Goal: Use online tool/utility: Utilize a website feature to perform a specific function

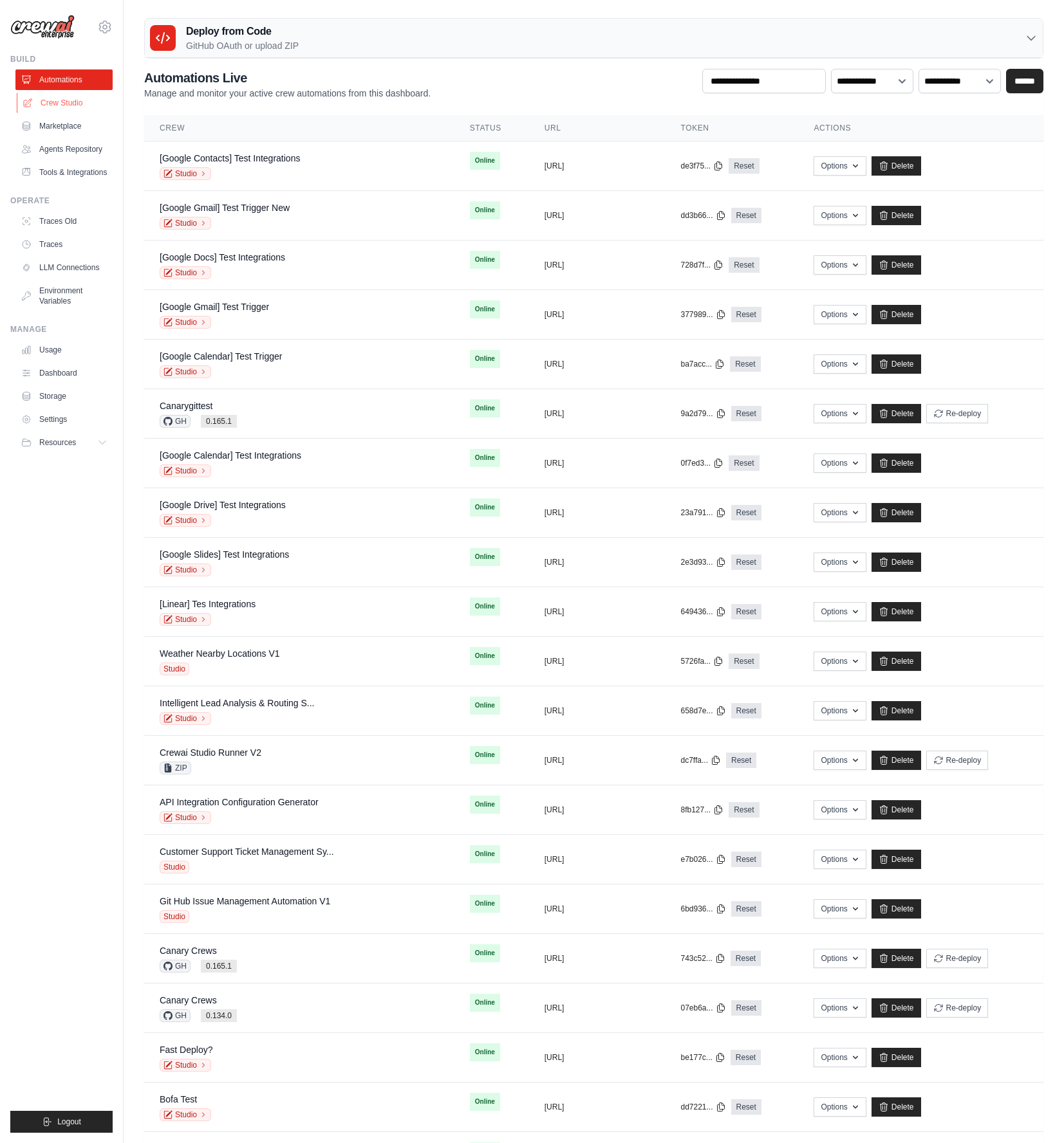
click at [75, 110] on link "Crew Studio" at bounding box center [65, 103] width 97 height 21
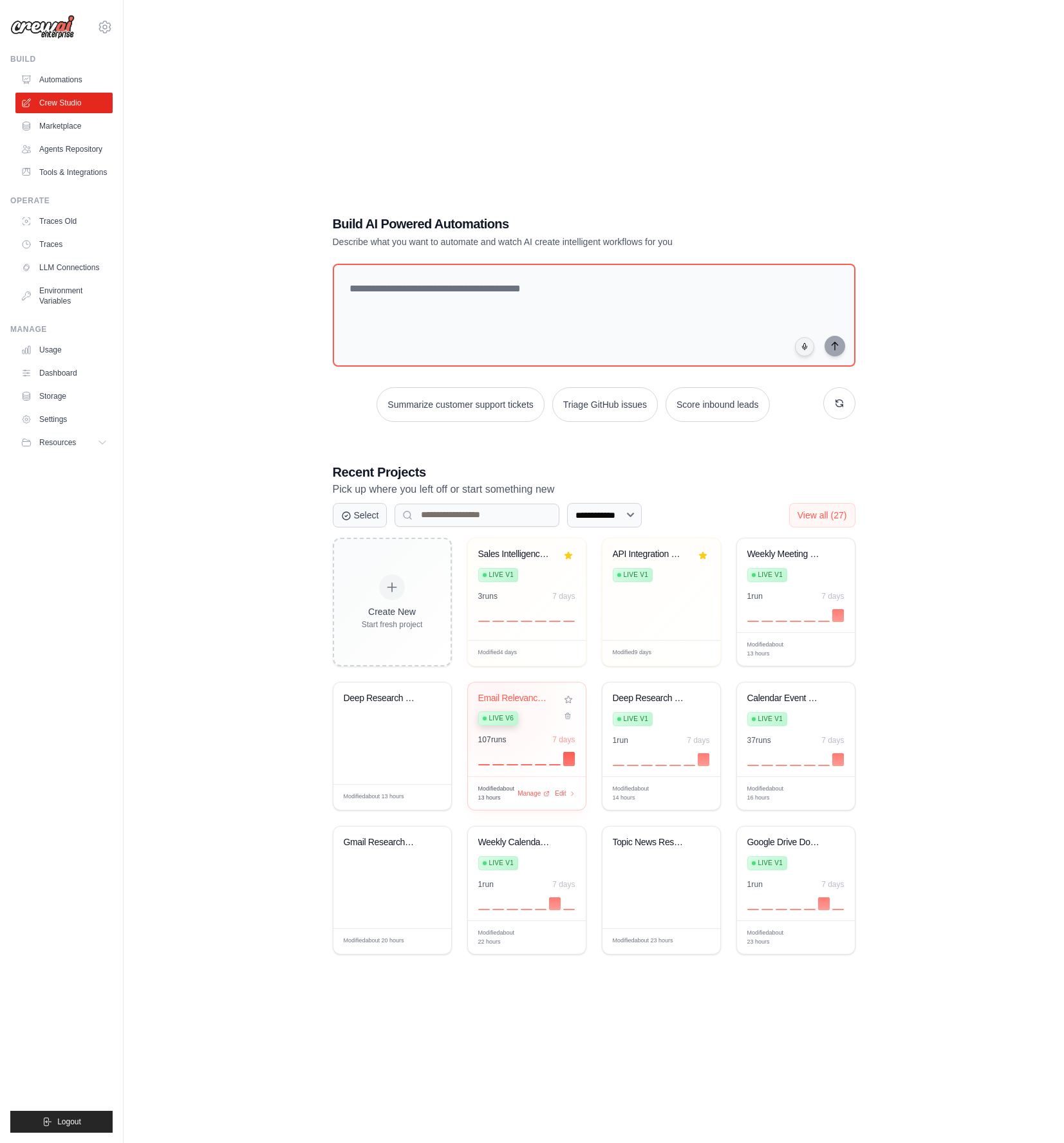
click at [494, 703] on div "Email Relevance & Reply Automation Live v6" at bounding box center [517, 712] width 78 height 40
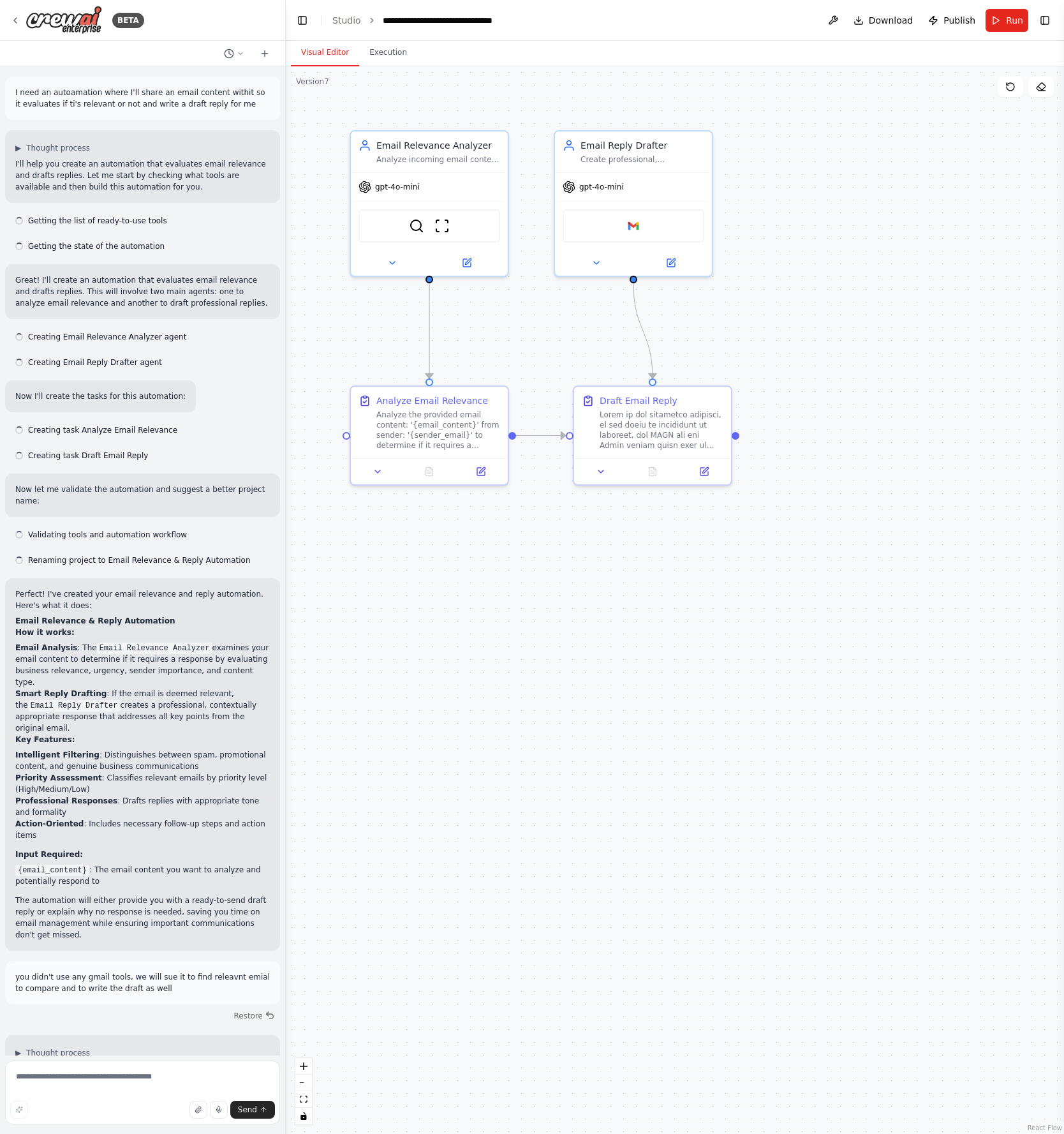
scroll to position [3655, 0]
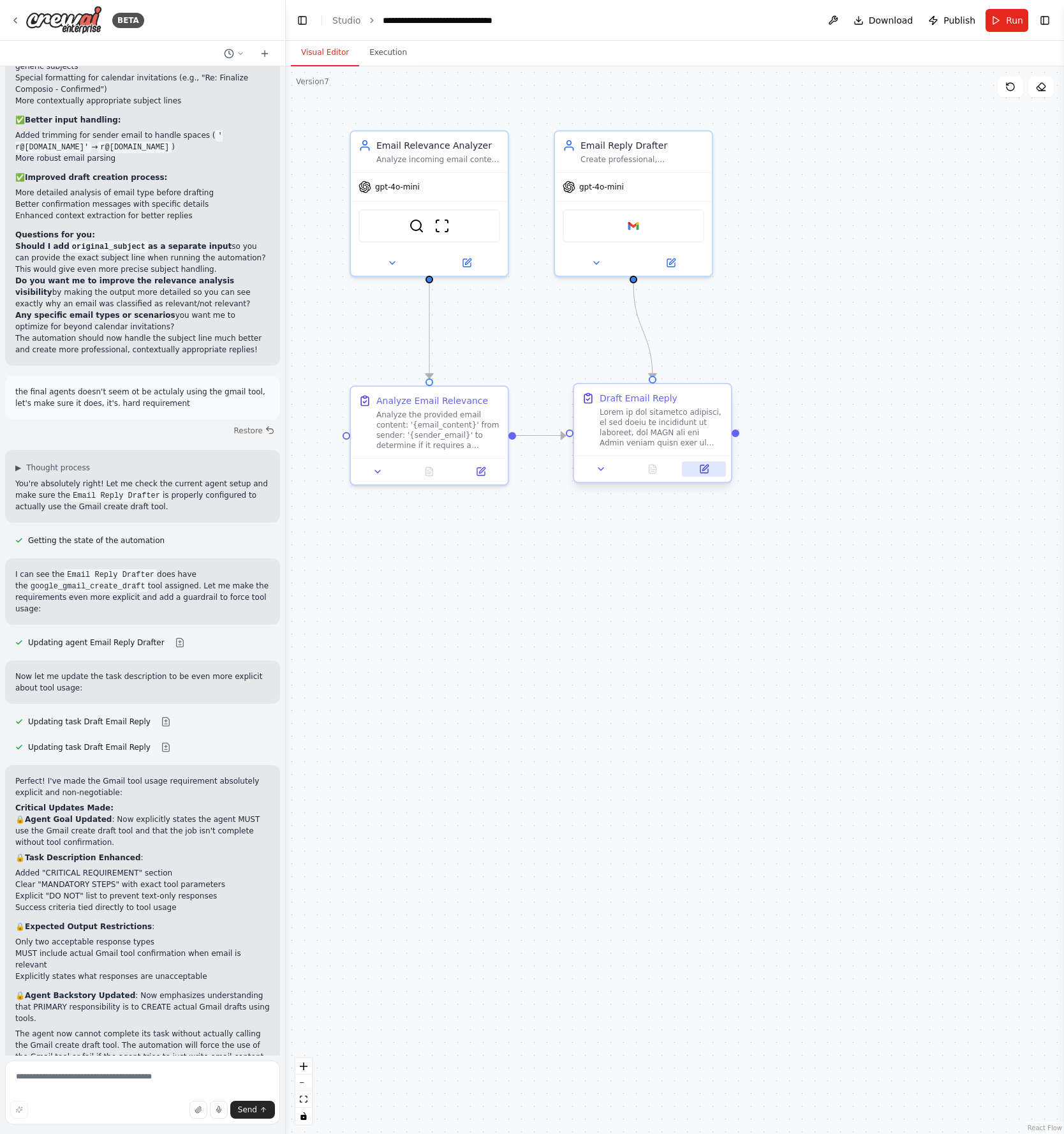
click at [706, 474] on button at bounding box center [704, 469] width 44 height 15
click at [708, 472] on icon at bounding box center [711, 469] width 8 height 8
click at [642, 226] on div "Google gmail" at bounding box center [633, 224] width 141 height 33
click at [633, 224] on img at bounding box center [633, 223] width 15 height 15
click at [711, 603] on div ".deletable-edge-delete-btn { width: 20px; height: 20px; border: 0px solid #ffff…" at bounding box center [675, 600] width 778 height 1068
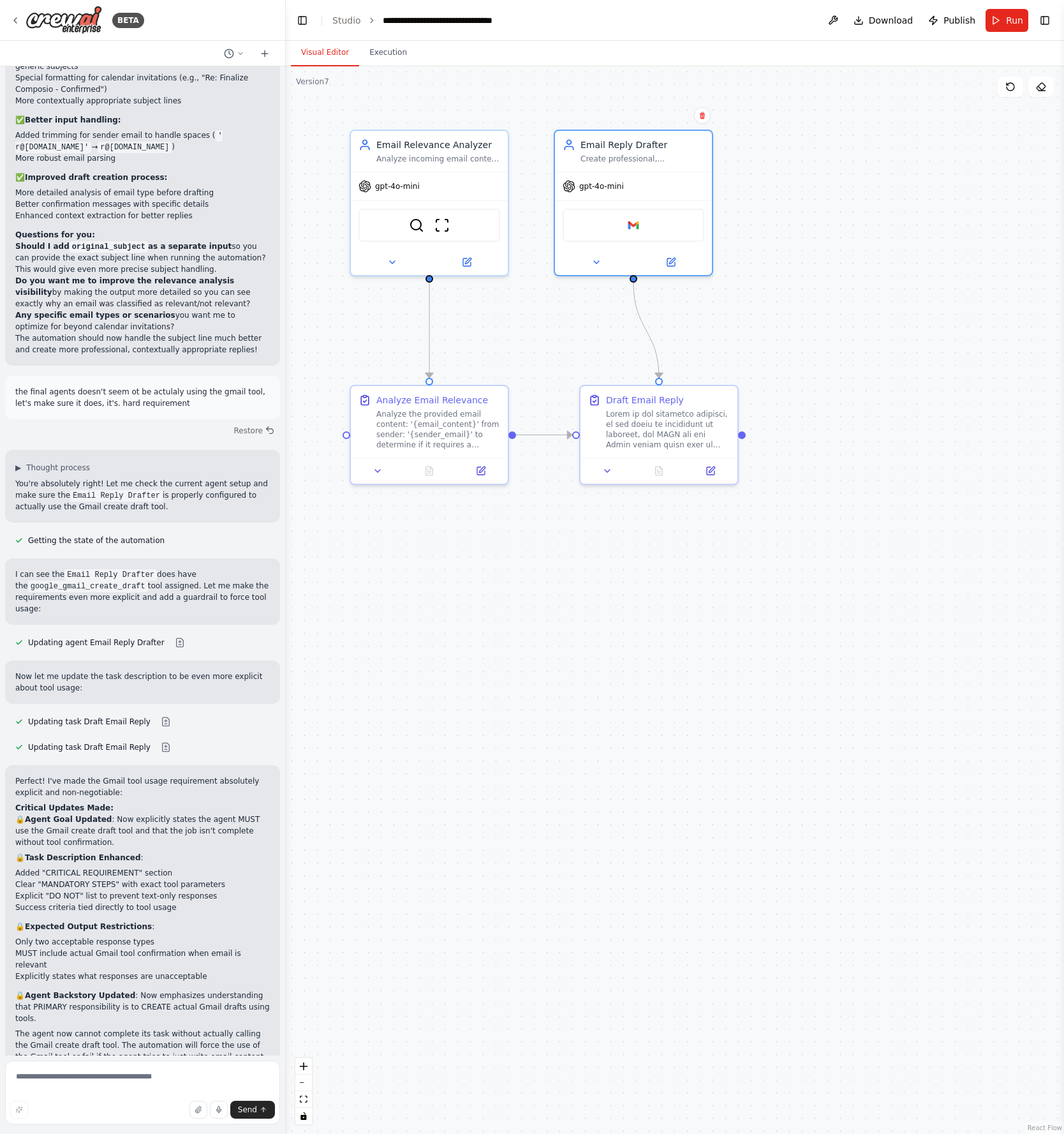
click at [40, 39] on div "BETA" at bounding box center [142, 20] width 285 height 41
click at [45, 14] on img at bounding box center [63, 20] width 76 height 29
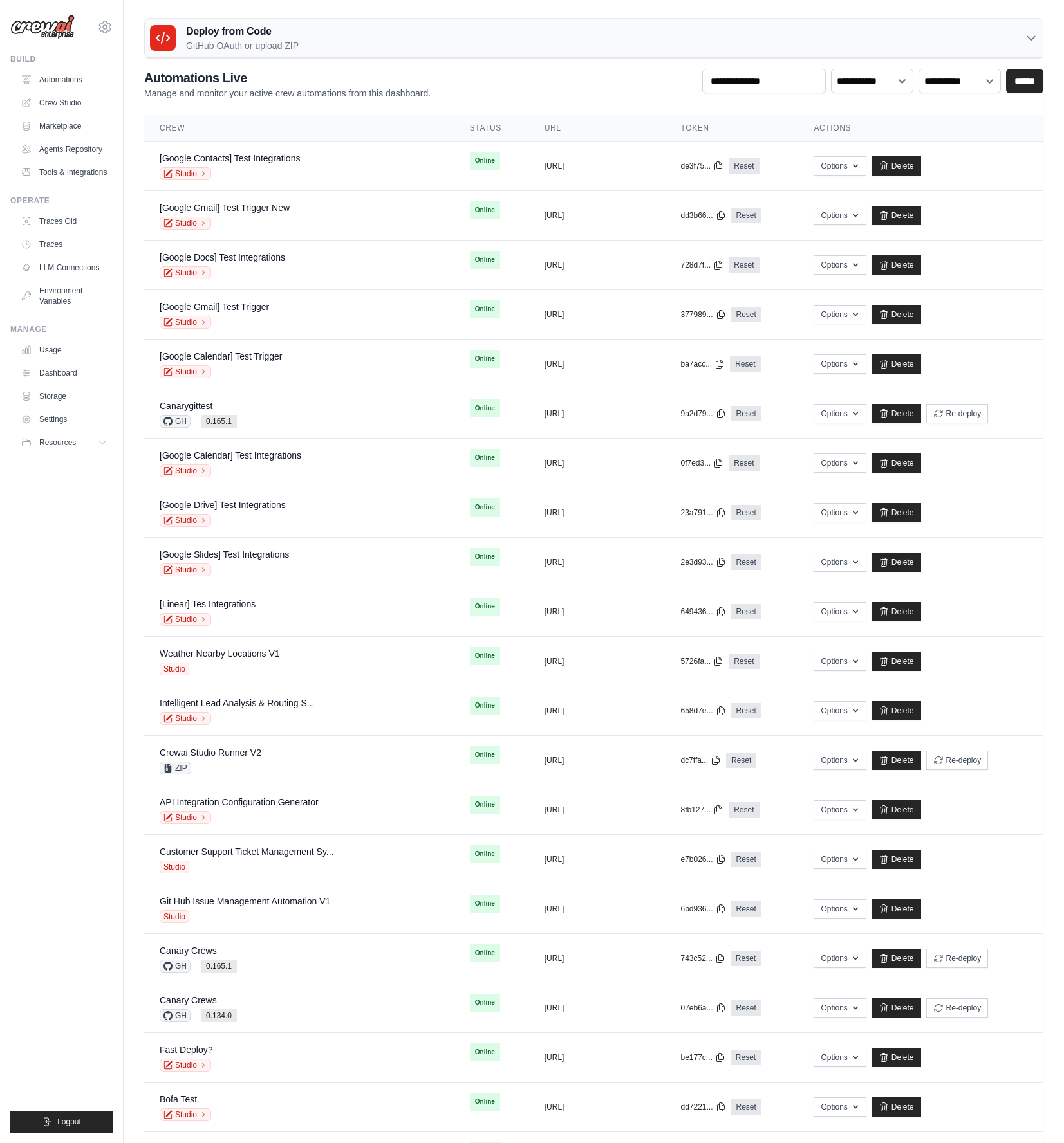
click at [262, 40] on p "GitHub OAuth or upload ZIP" at bounding box center [242, 46] width 113 height 13
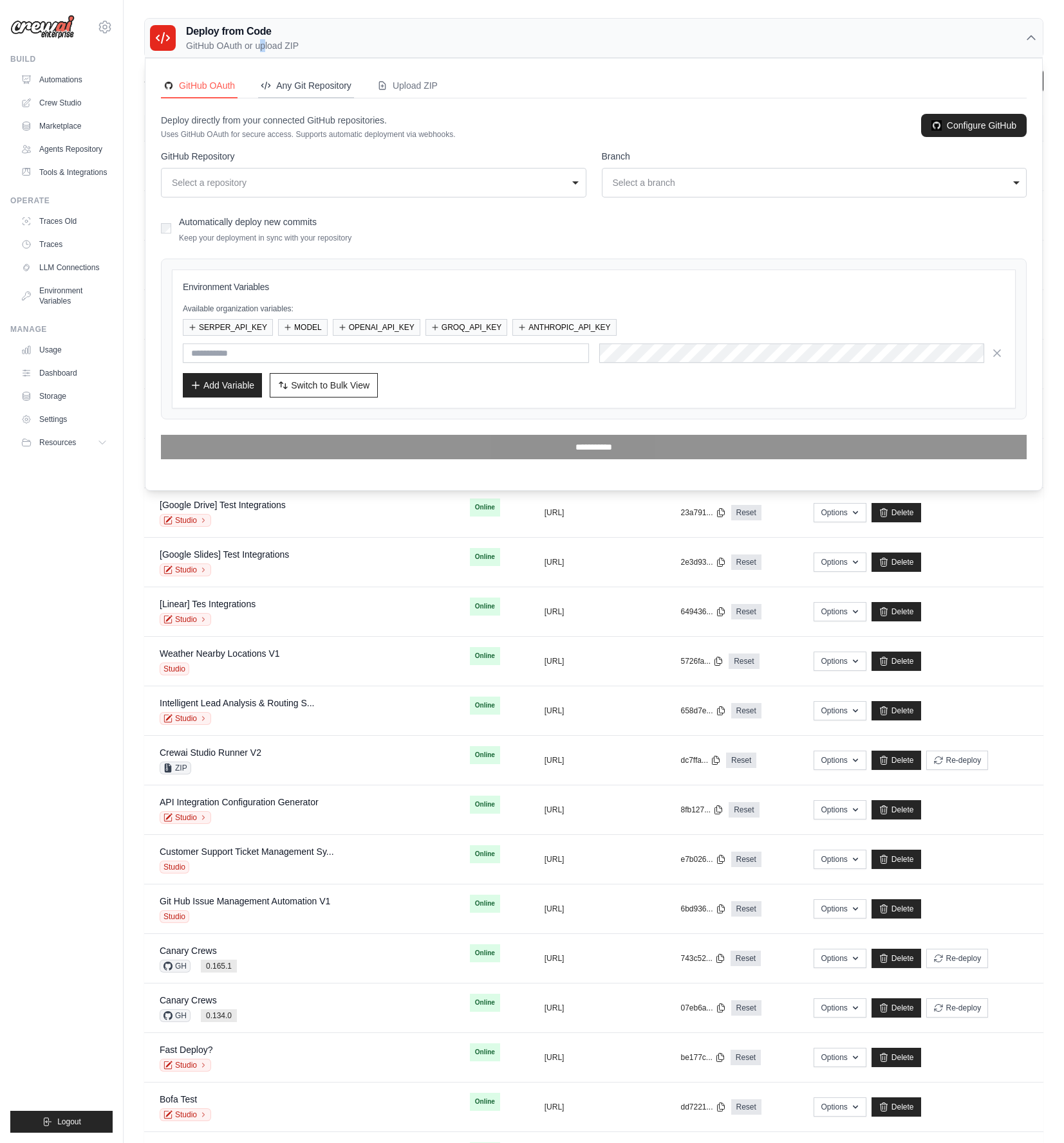
click at [293, 92] on button "Any Git Repository" at bounding box center [306, 86] width 96 height 24
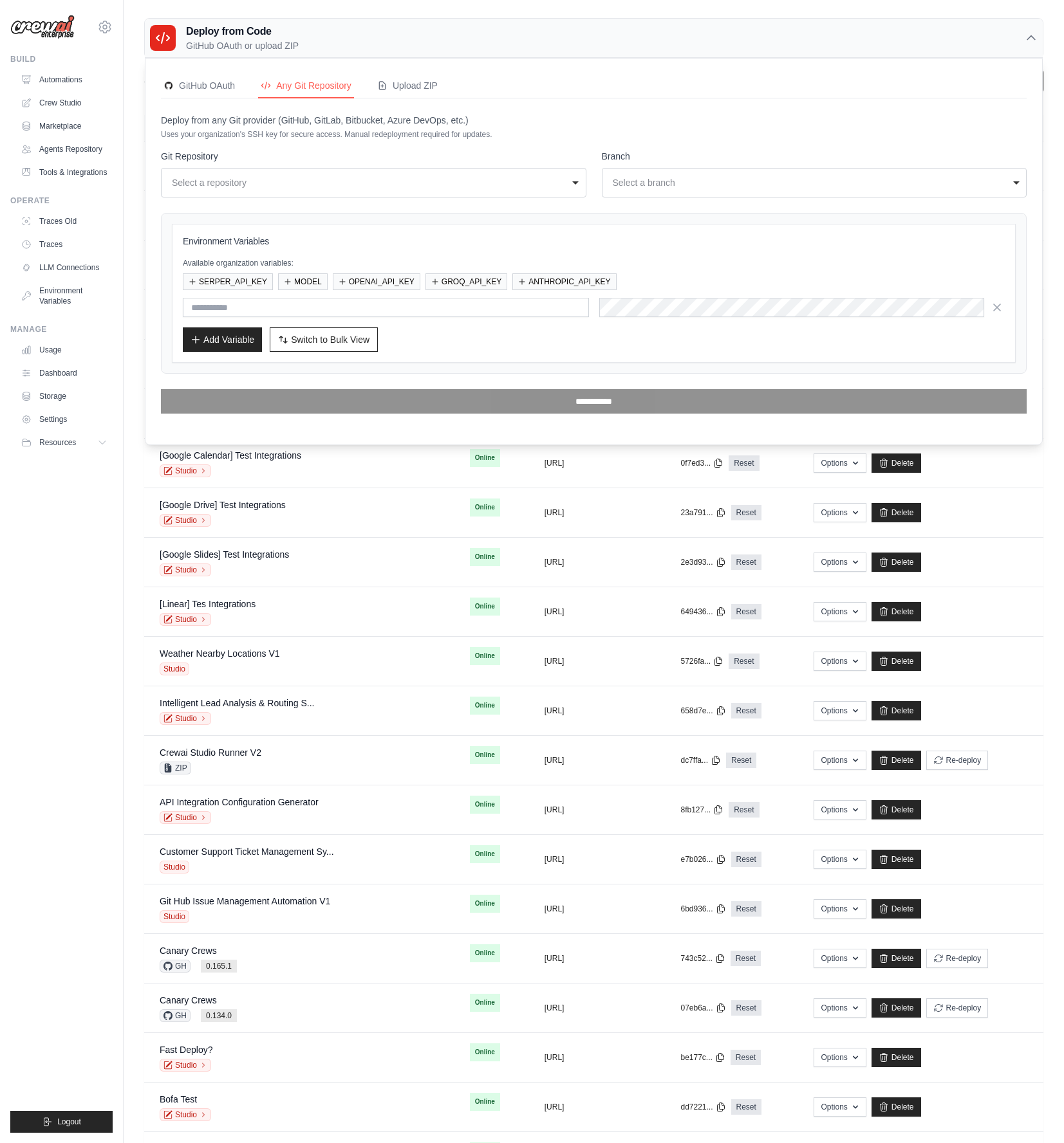
click at [271, 46] on p "GitHub OAuth or upload ZIP" at bounding box center [242, 46] width 113 height 13
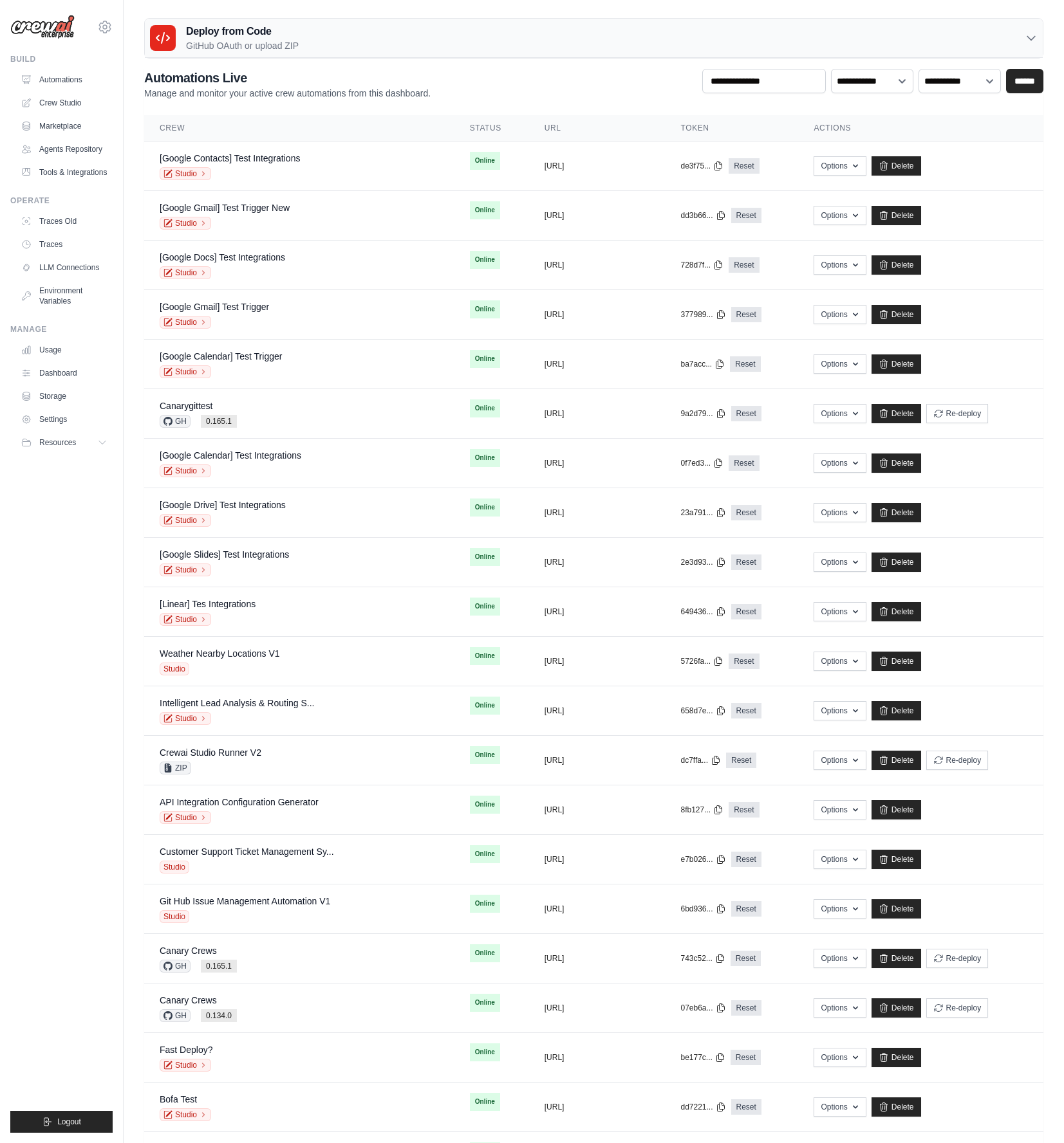
click at [104, 685] on ul "Build Automations Crew Studio Marketplace Agents Repository Resources Blog" at bounding box center [62, 594] width 102 height 1079
click at [68, 651] on ul "Build Automations Crew Studio Marketplace Agents Repository Resources Blog" at bounding box center [62, 594] width 102 height 1079
